Goal: Task Accomplishment & Management: Complete application form

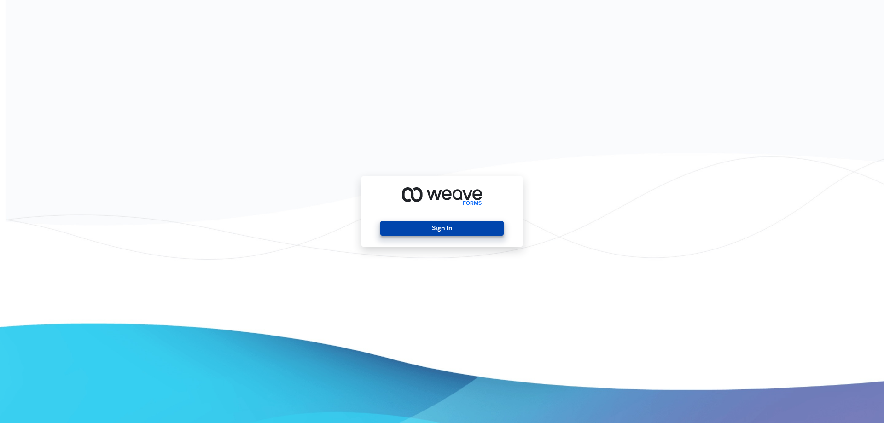
click at [487, 231] on button "Sign In" at bounding box center [441, 228] width 123 height 15
click at [424, 231] on button "Sign In" at bounding box center [441, 228] width 123 height 15
